Goal: Task Accomplishment & Management: Complete application form

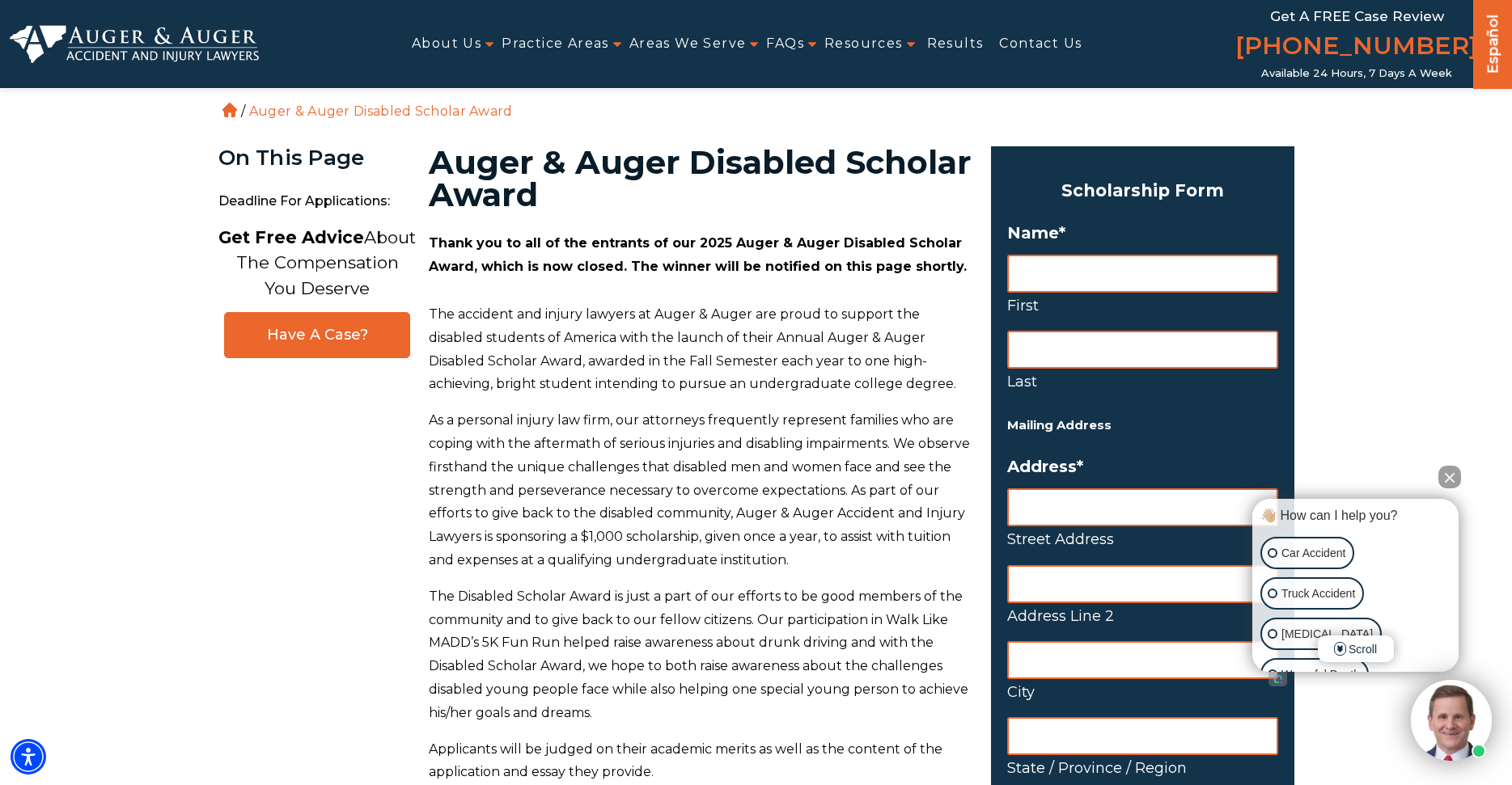
click at [1442, 472] on button "Close Intaker Chat Widget" at bounding box center [1450, 477] width 23 height 23
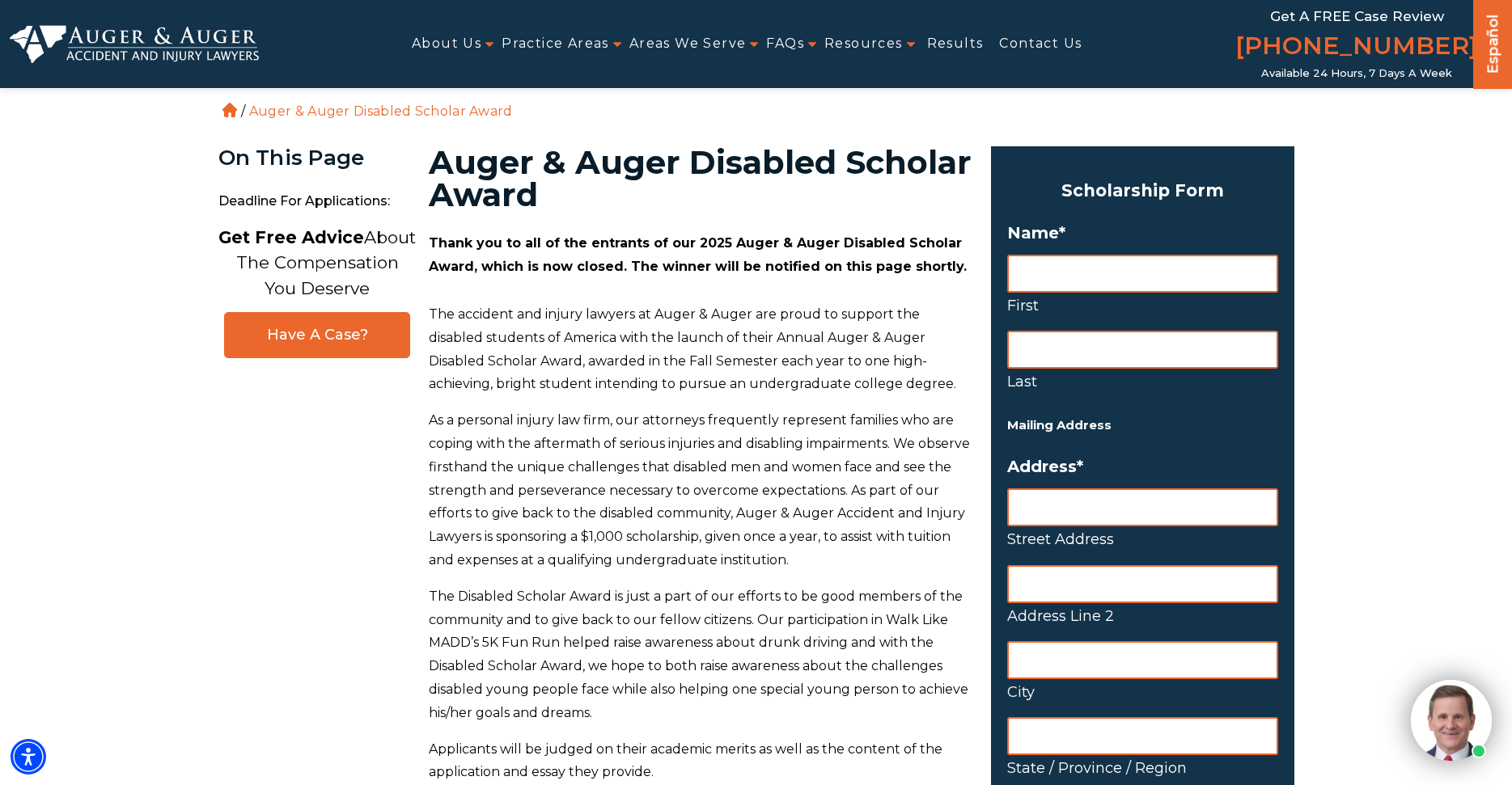
click at [1073, 270] on input "First" at bounding box center [1142, 273] width 271 height 38
type input "Micah"
click at [1063, 343] on input "Last" at bounding box center [1142, 349] width 271 height 38
type input "[PERSON_NAME]"
type input "[STREET_ADDRESS]"
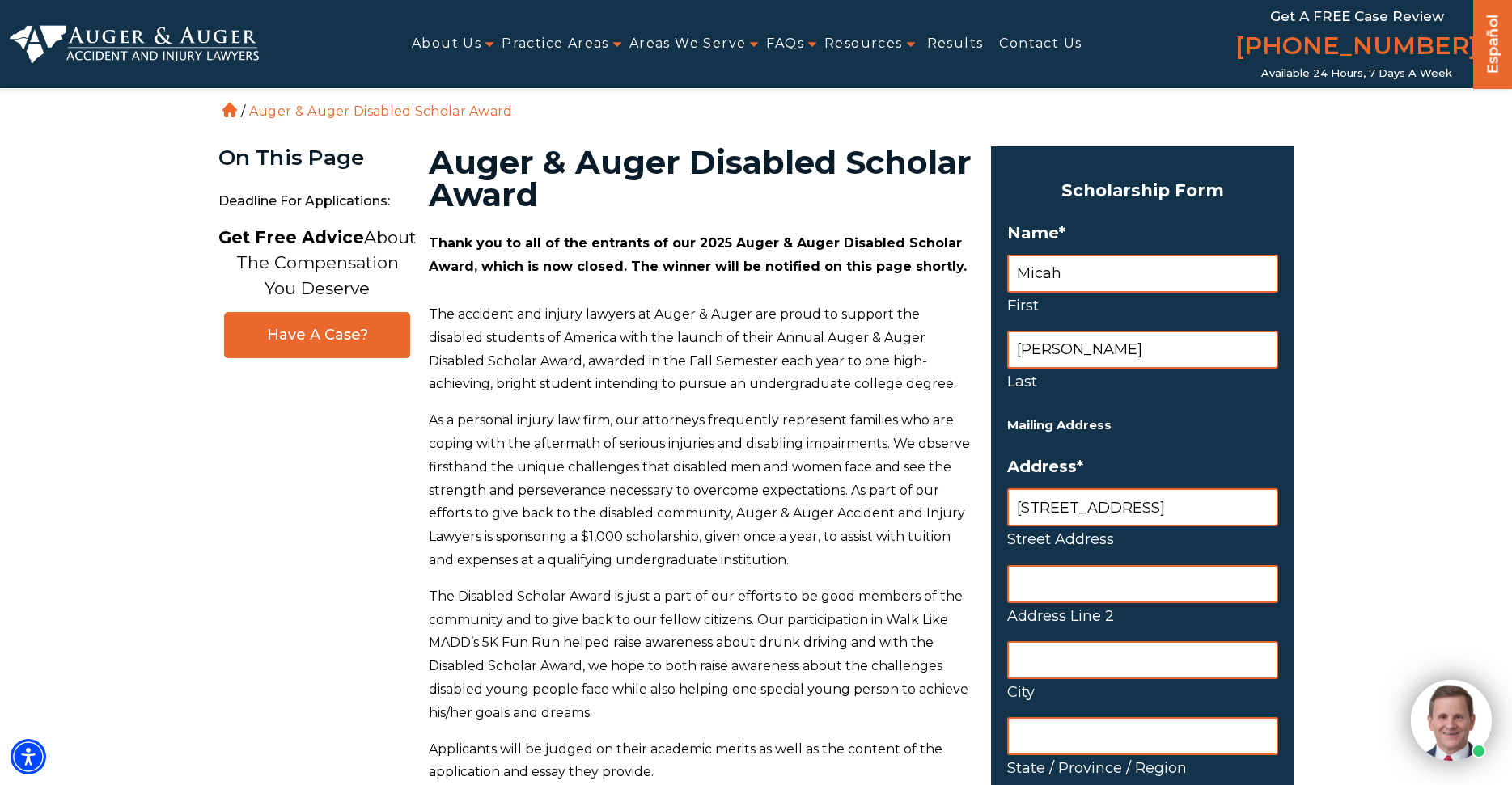
type input "[US_STATE]"
type input "NC"
type input "27889"
select select "US [GEOGRAPHIC_DATA]"
type input "[PERSON_NAME]"
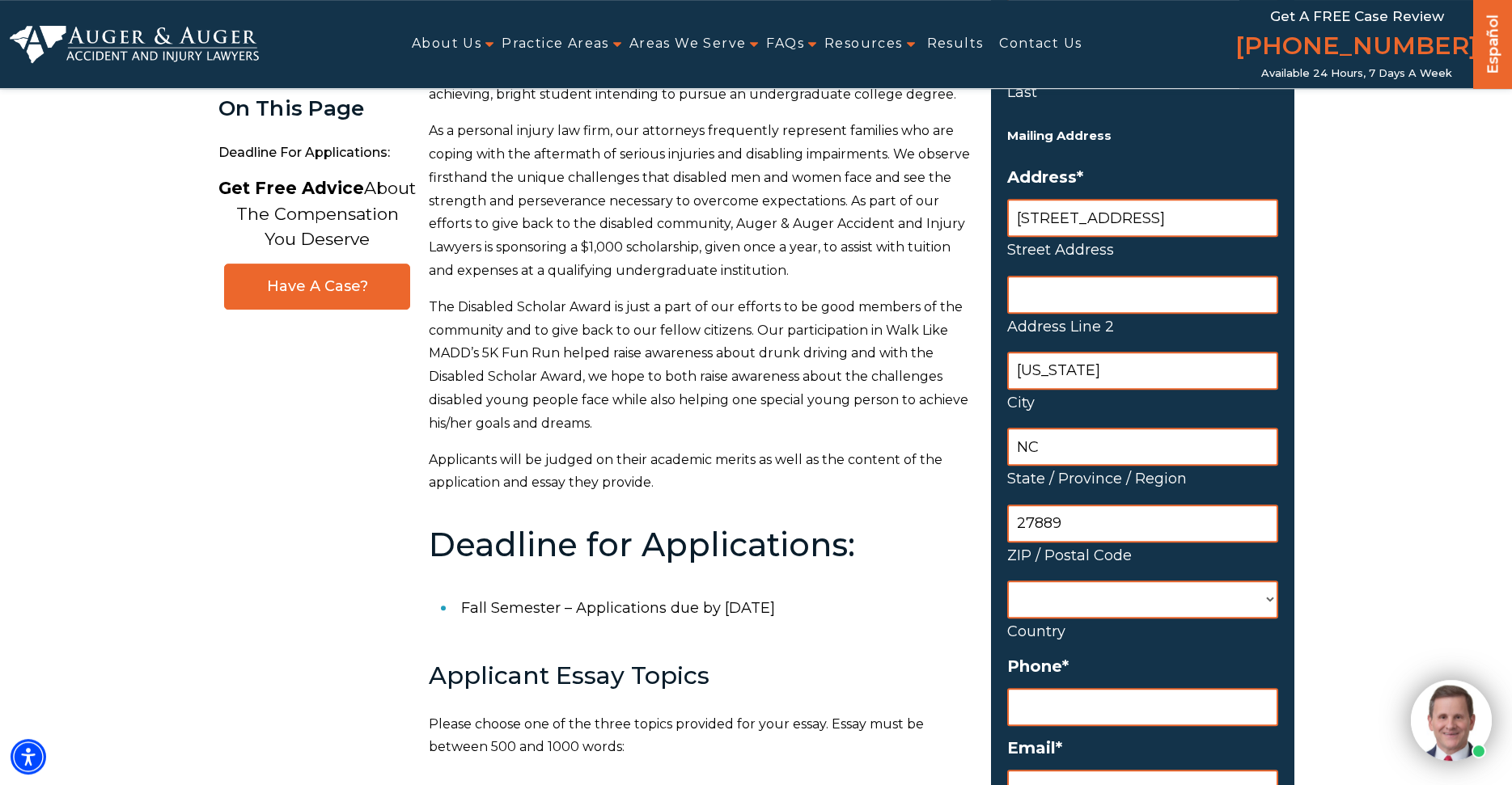
scroll to position [330, 0]
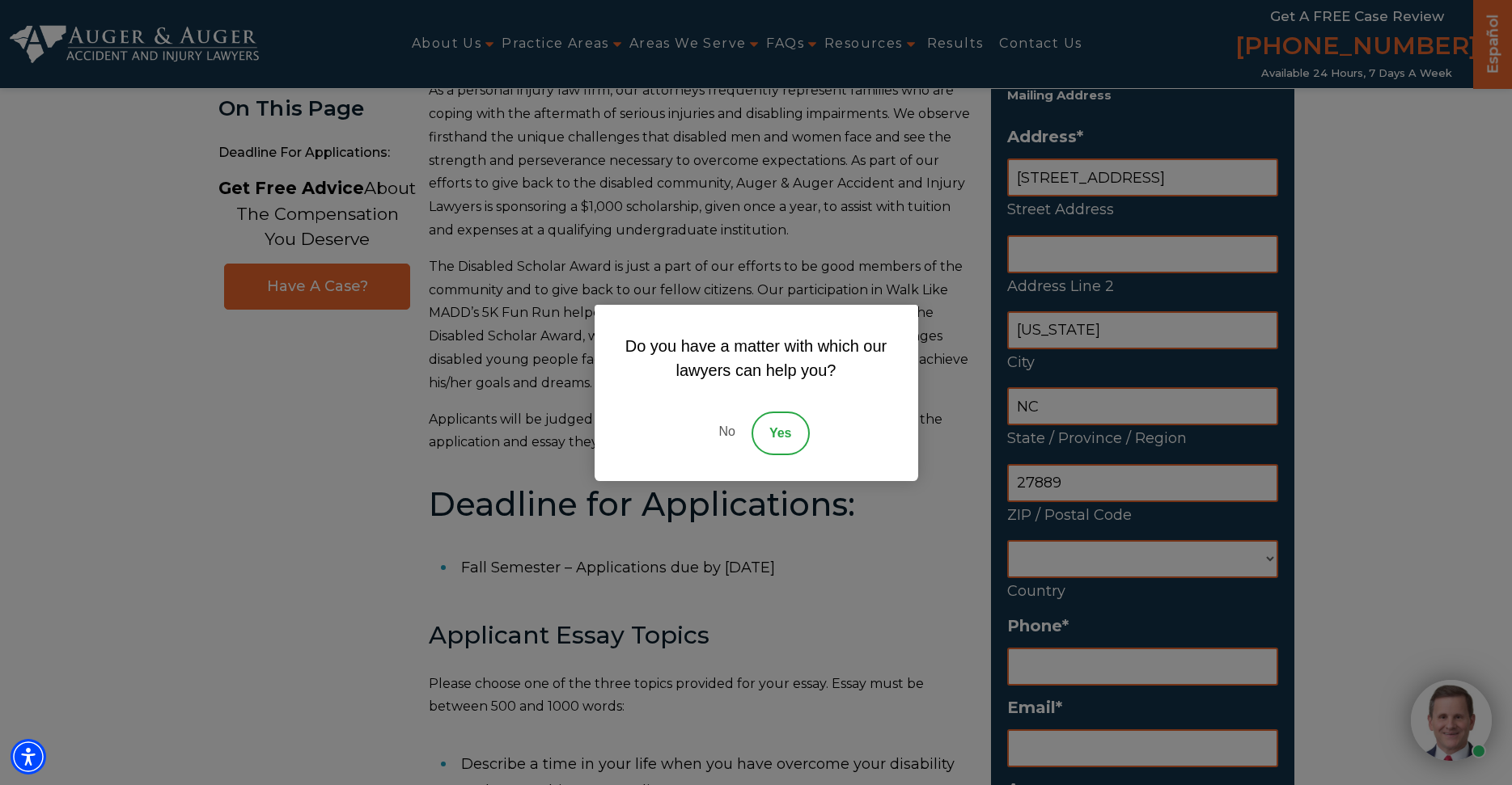
click at [727, 433] on link "No" at bounding box center [726, 433] width 48 height 43
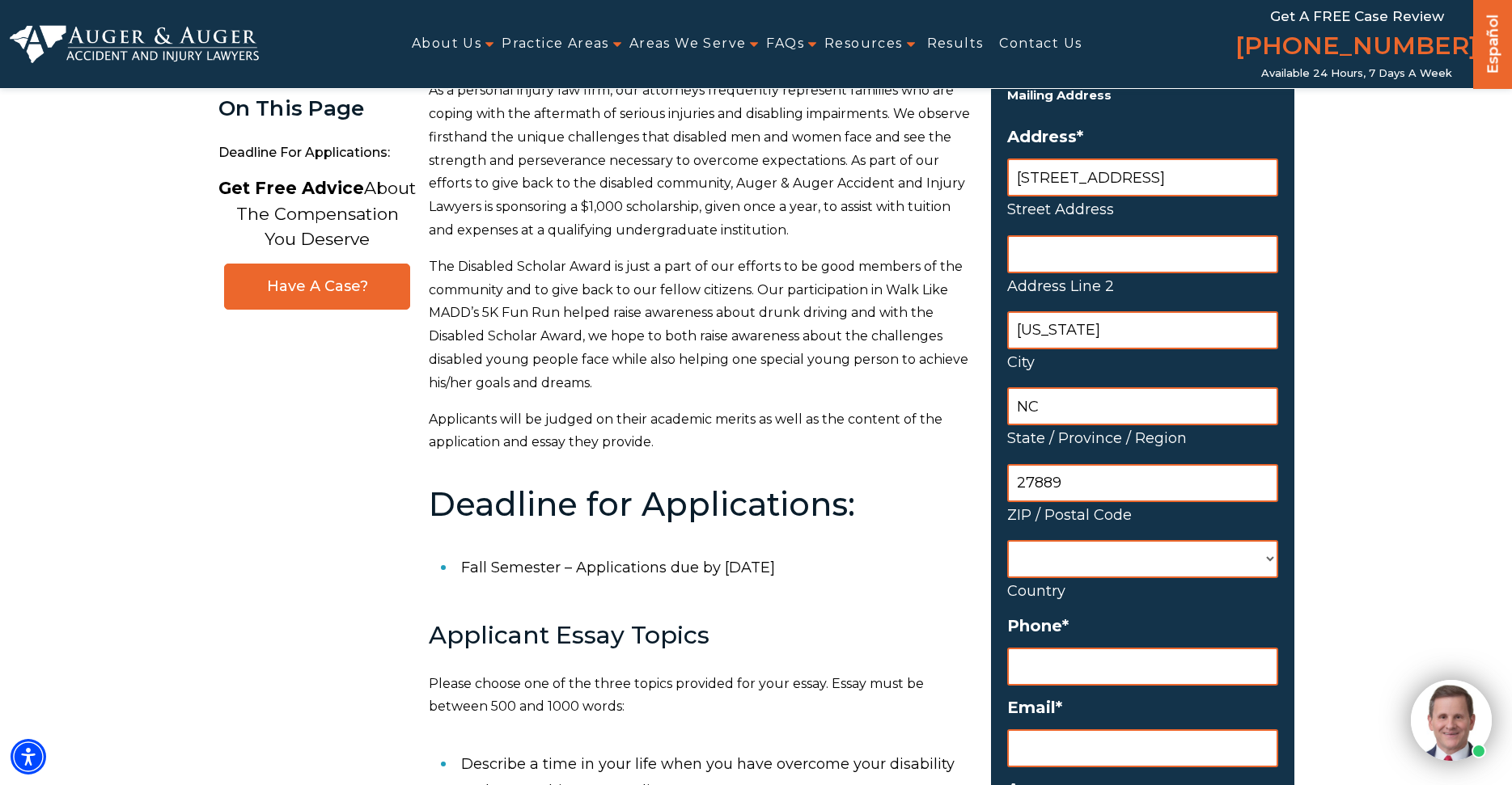
click at [1007, 540] on select "Afghanistan Albania Algeria American Samoa Andorra Angola Anguilla Antarctica A…" at bounding box center [1142, 558] width 271 height 38
select select "[GEOGRAPHIC_DATA]"
click option "[GEOGRAPHIC_DATA]" at bounding box center [0, 0] width 0 height 0
type input "(___) ___-____"
click at [1060, 672] on input "(___) ___-____" at bounding box center [1142, 666] width 271 height 38
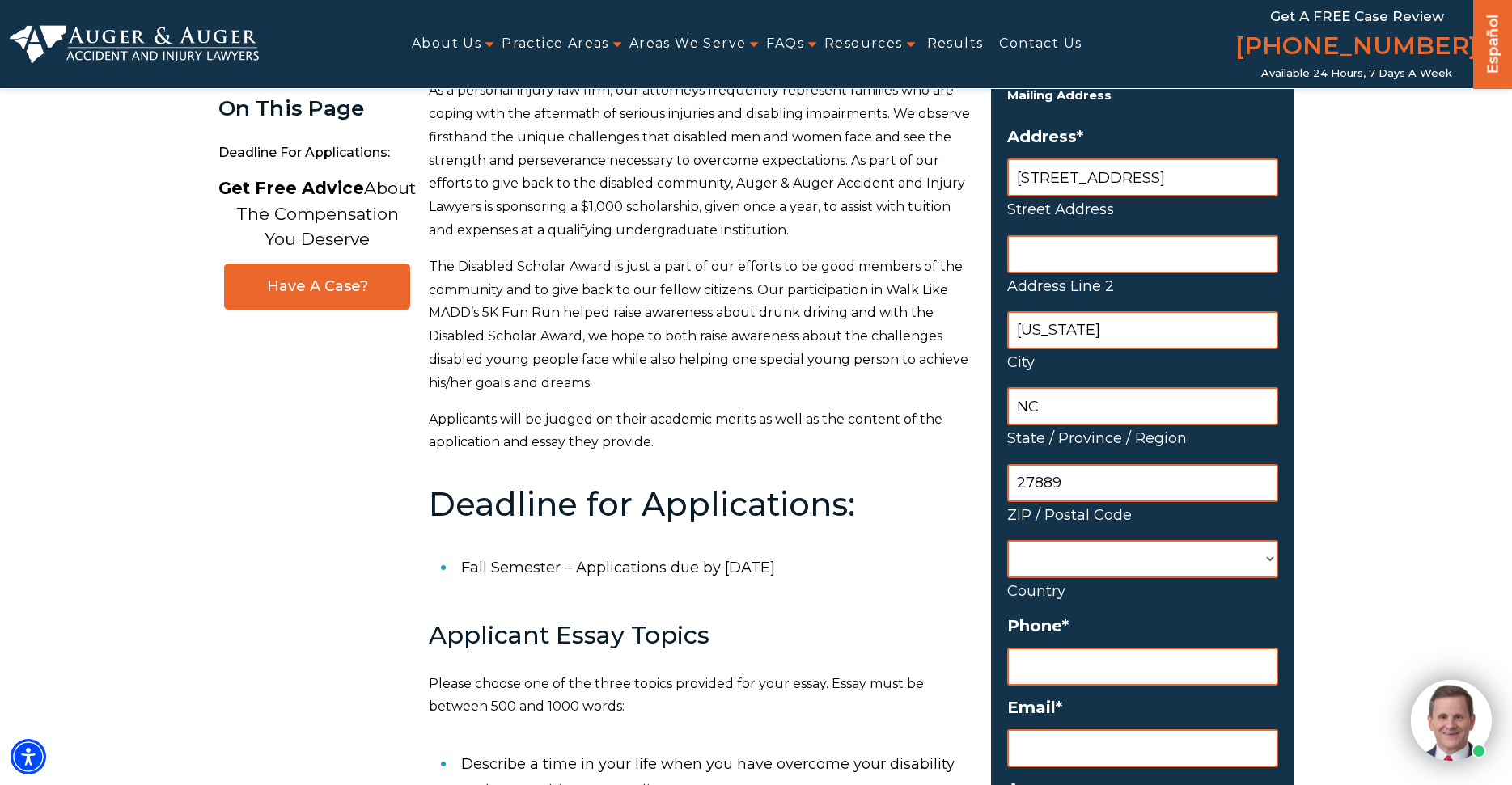
click at [1055, 749] on input "Email *" at bounding box center [1142, 748] width 271 height 38
type input "[EMAIL_ADDRESS][DOMAIN_NAME]"
click at [1084, 666] on input "(___) ___-____" at bounding box center [1142, 666] width 271 height 38
type input "[PHONE_NUMBER]"
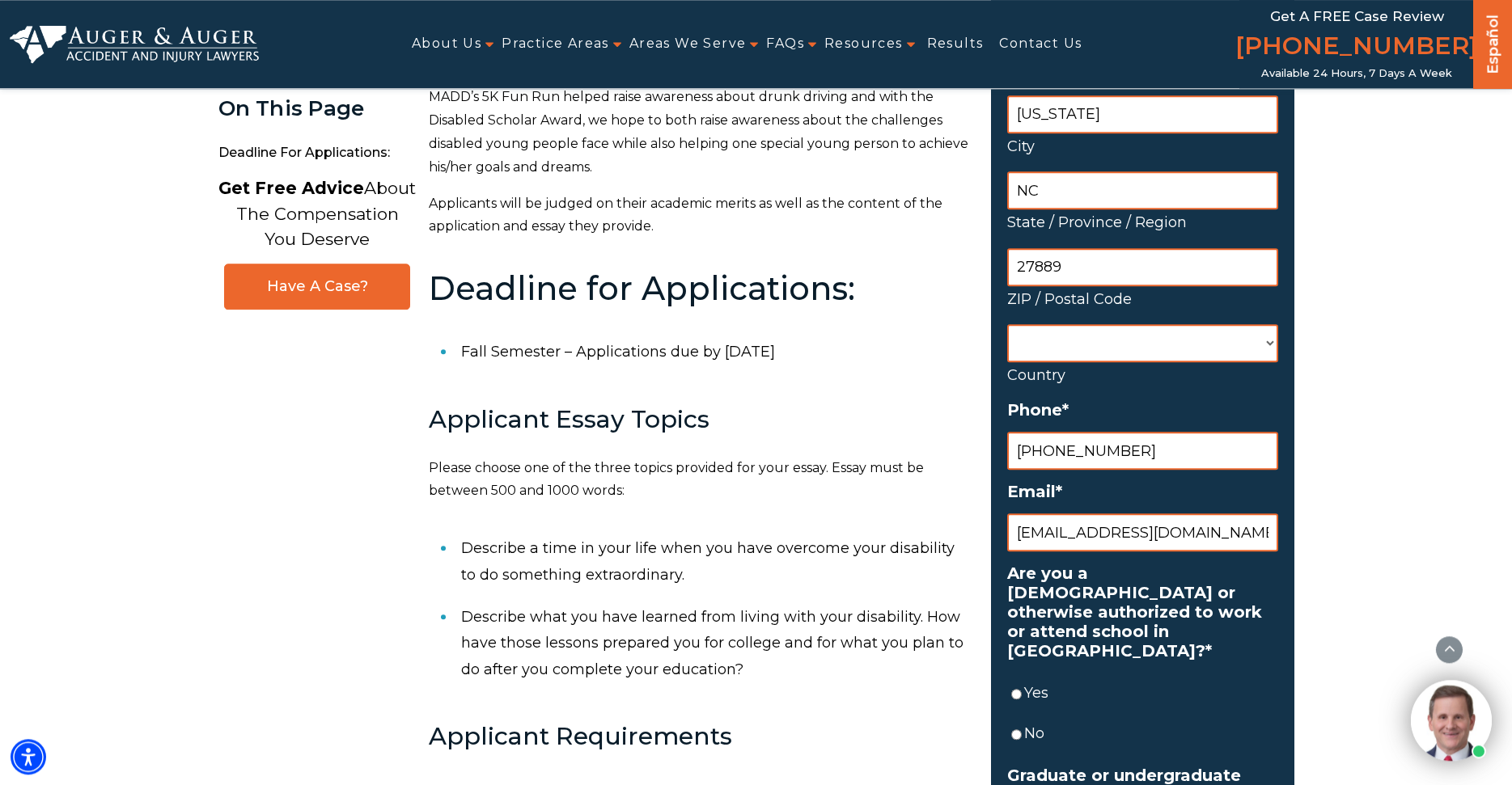
scroll to position [577, 0]
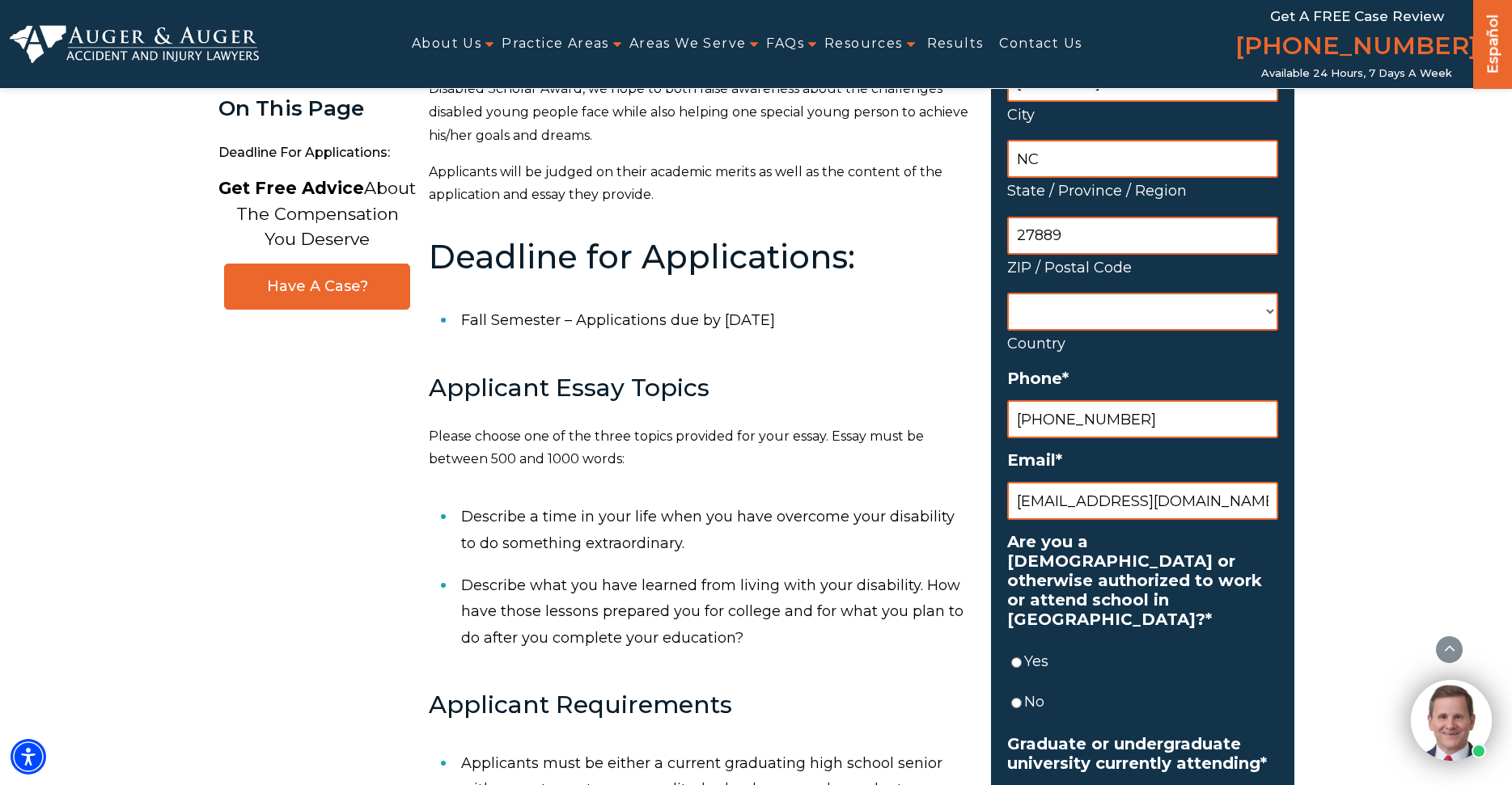
click at [1019, 644] on input "Yes" at bounding box center [1016, 662] width 11 height 38
radio input "true"
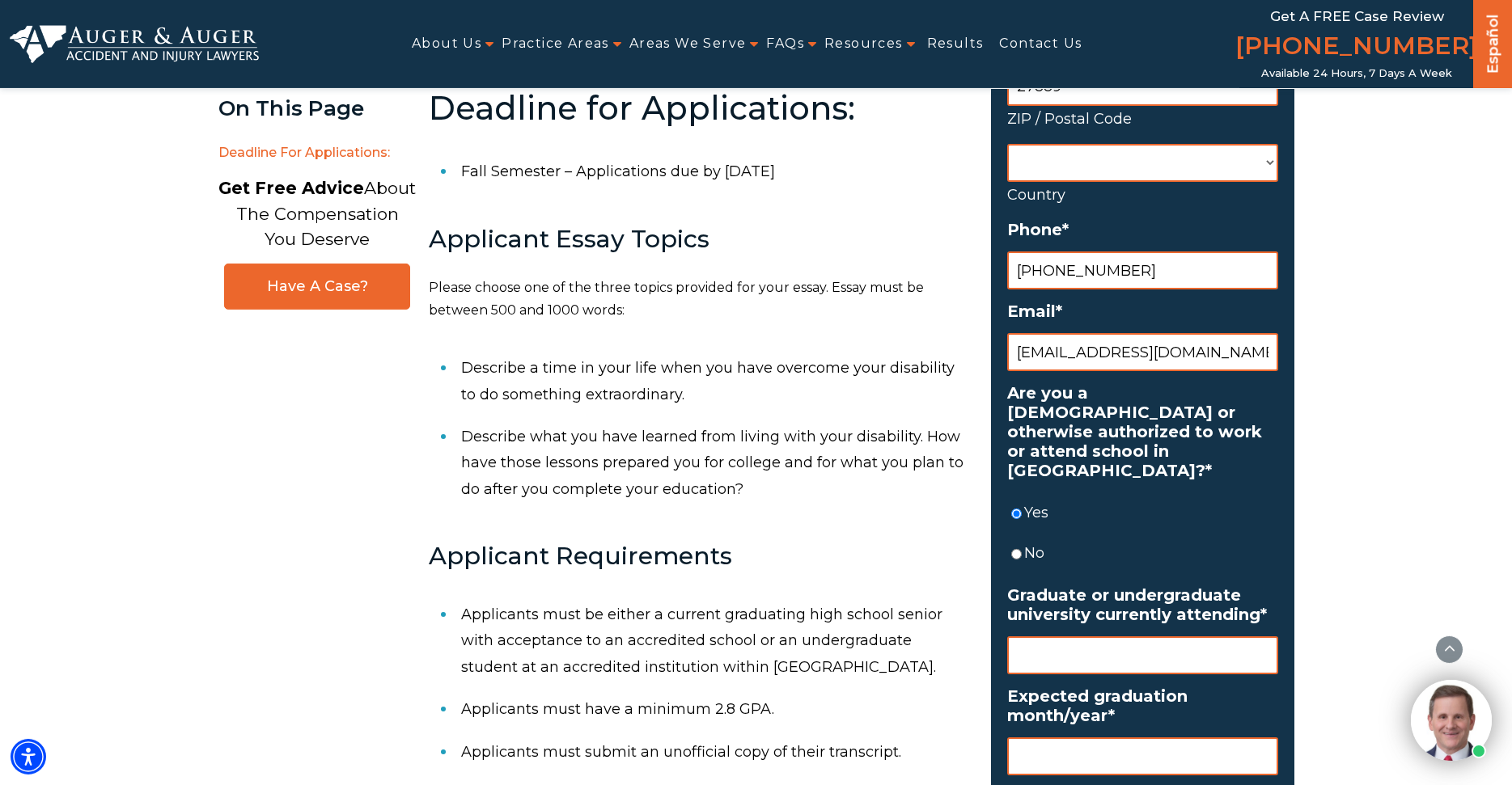
scroll to position [742, 0]
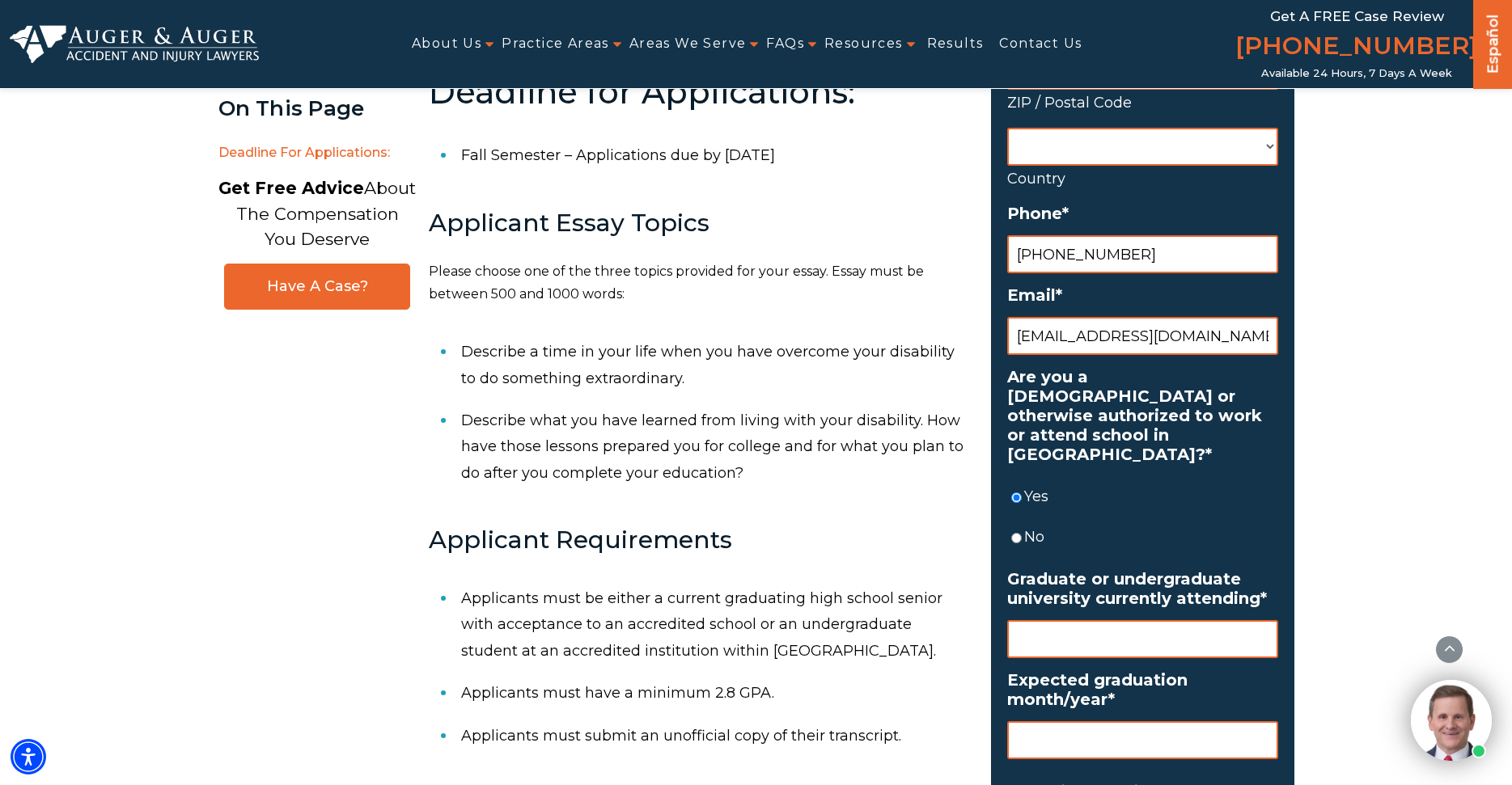
click at [1059, 625] on input "Graduate or undergraduate university currently attending *" at bounding box center [1142, 639] width 271 height 38
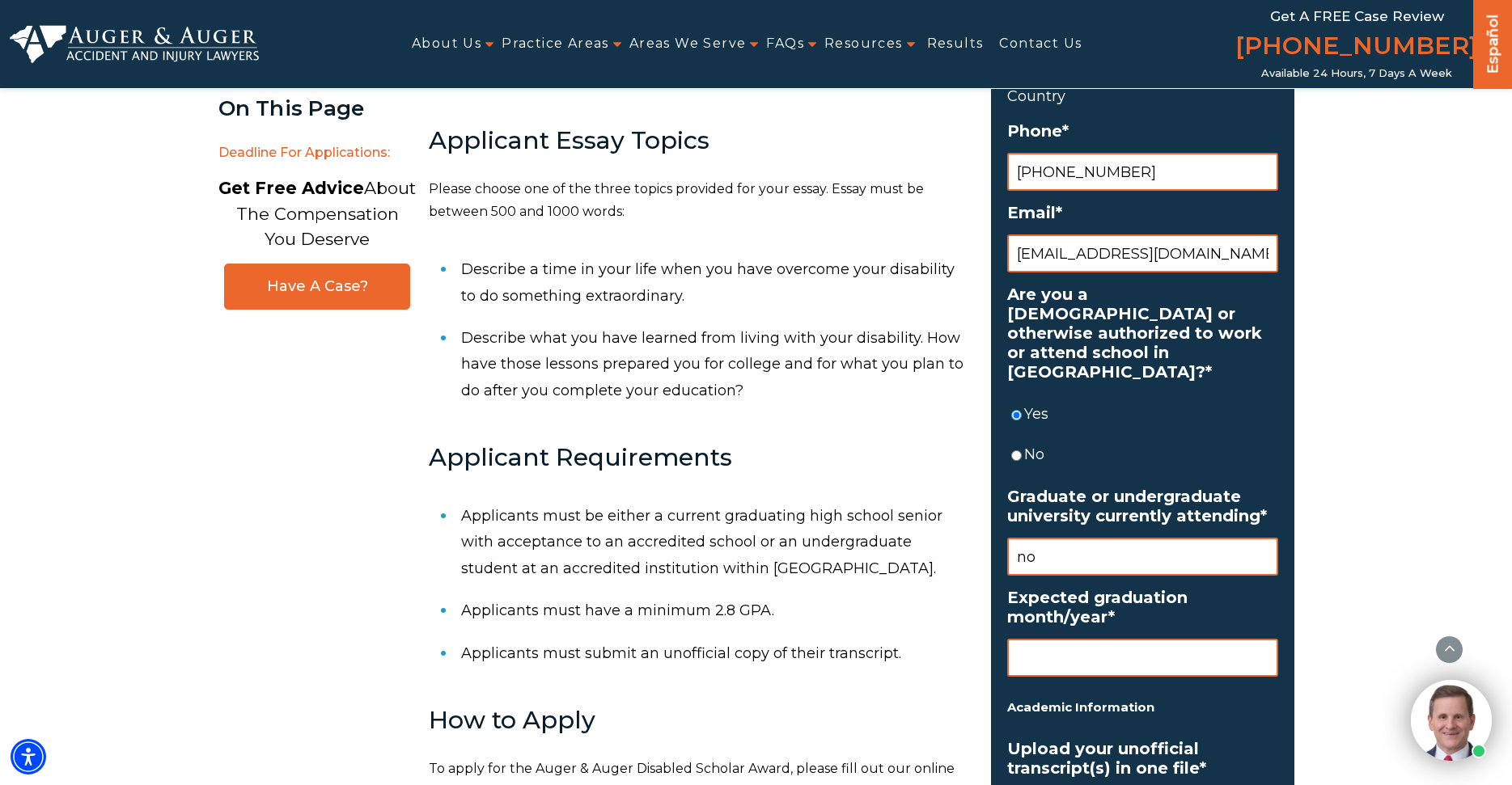
type input "no"
click at [1060, 641] on input "Expected graduation month/year *" at bounding box center [1142, 657] width 271 height 38
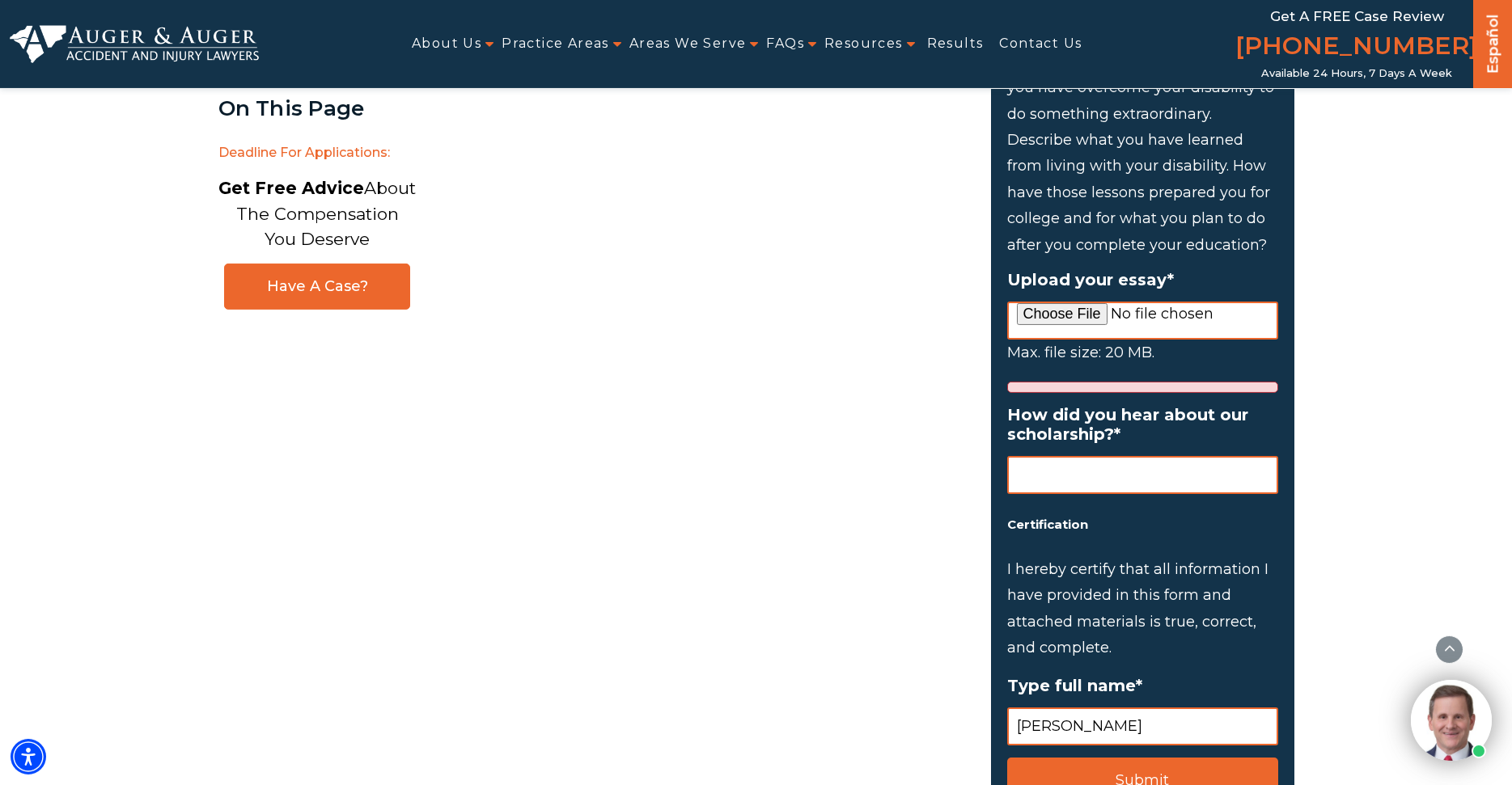
scroll to position [1814, 0]
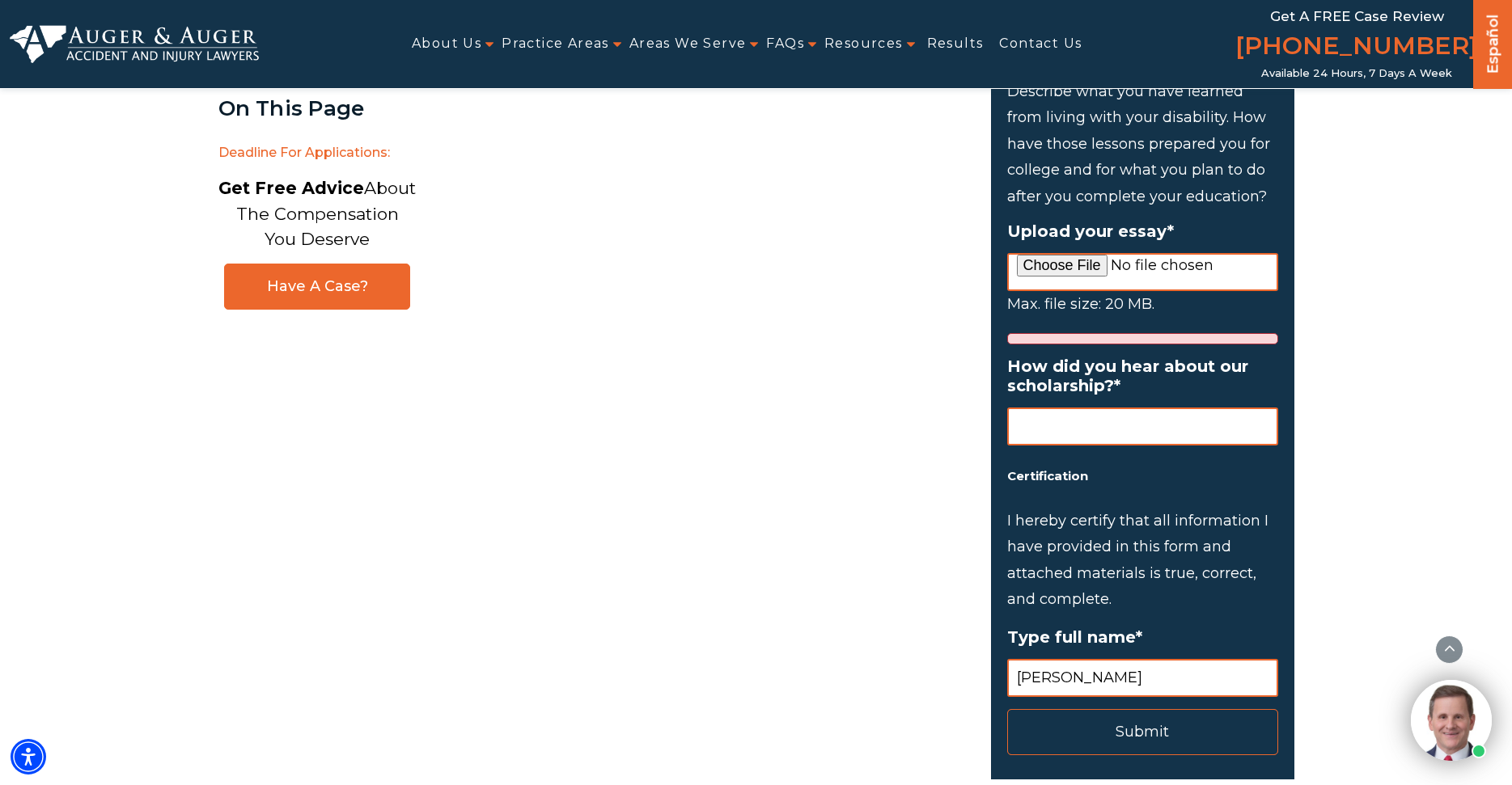
type input "[DATE]"
click at [1164, 709] on input "Submit" at bounding box center [1142, 732] width 271 height 46
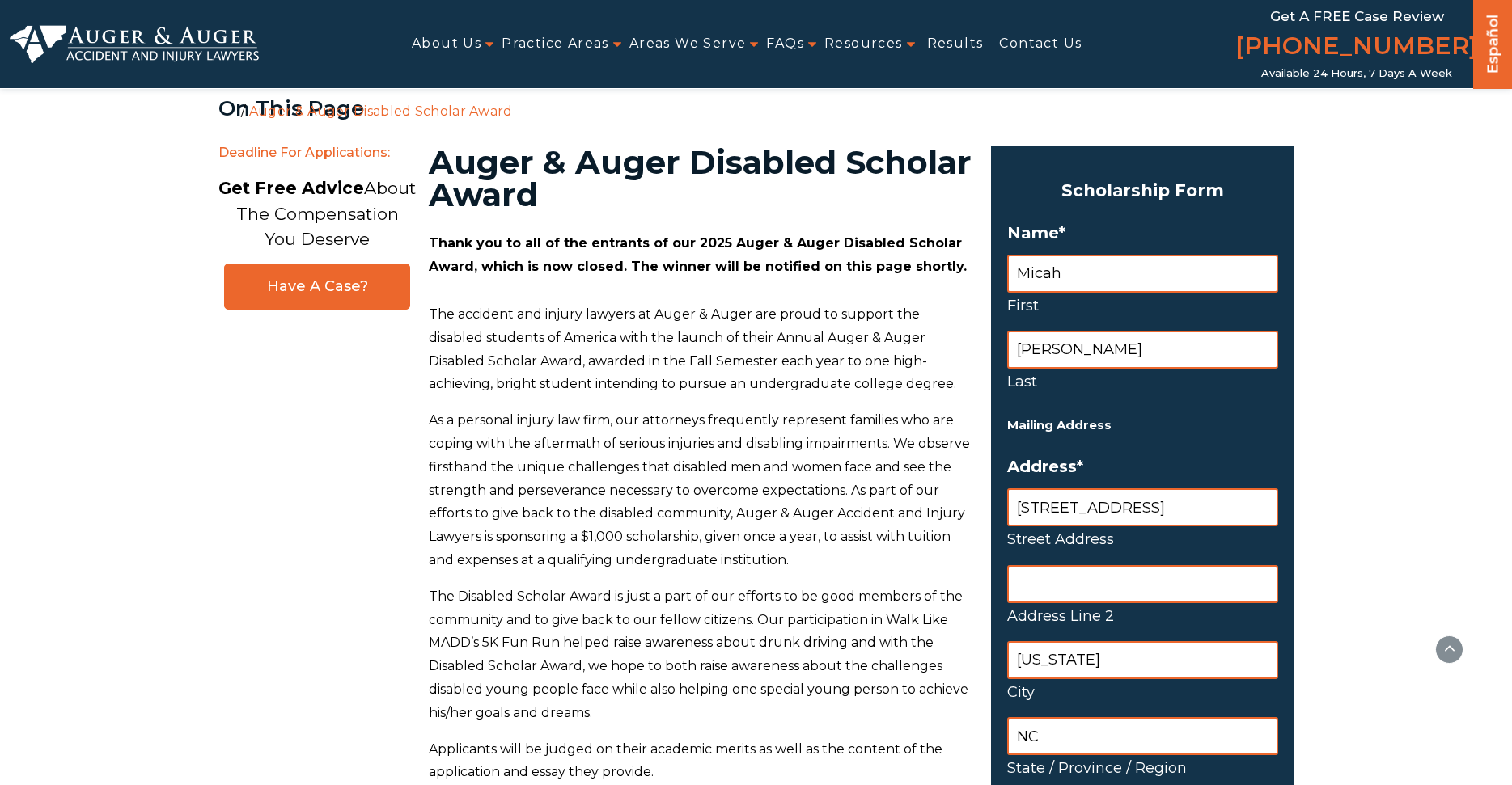
select select "[GEOGRAPHIC_DATA]"
